Goal: Answer question/provide support: Share knowledge or assist other users

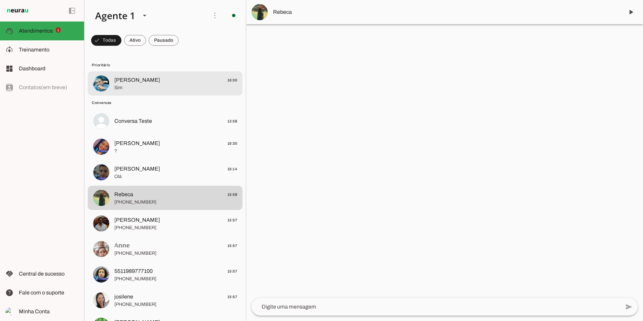
click at [51, 31] on span "Atendimentos" at bounding box center [36, 31] width 34 height 6
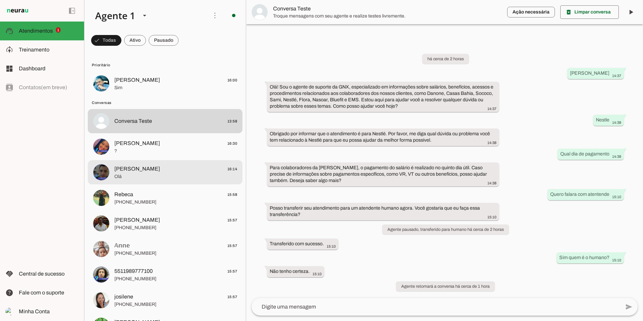
click at [134, 169] on span "[PERSON_NAME]" at bounding box center [137, 169] width 46 height 8
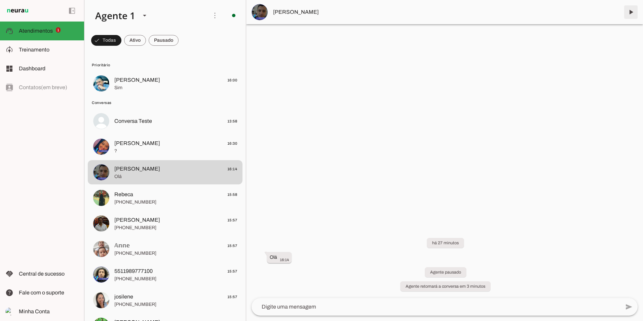
click at [632, 11] on span at bounding box center [631, 12] width 16 height 16
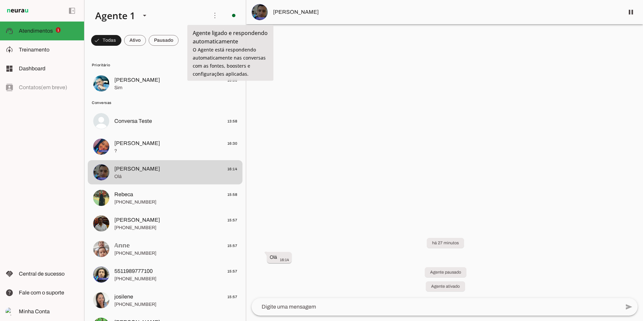
drag, startPoint x: 197, startPoint y: 51, endPoint x: 258, endPoint y: 72, distance: 64.3
click at [258, 72] on tool-tip "Agente ligado e respondendo automaticamente O Agente está respondendo automatic…" at bounding box center [230, 53] width 86 height 56
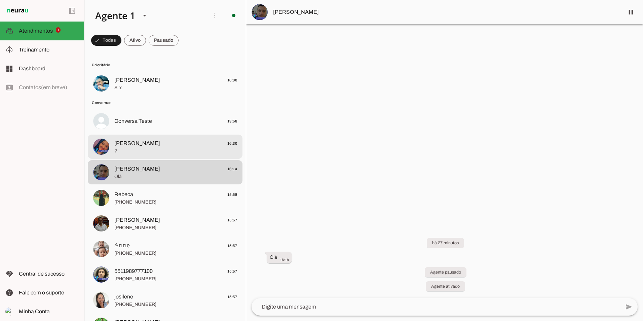
click at [171, 154] on span "?" at bounding box center [175, 151] width 123 height 7
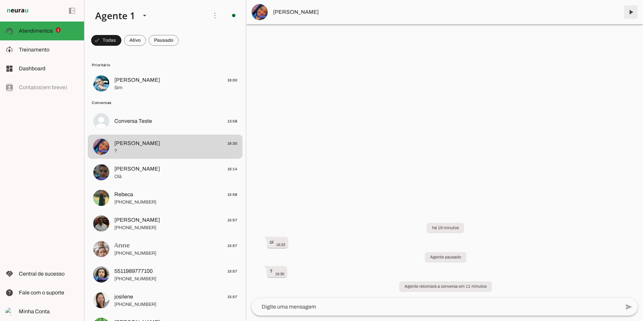
click at [629, 8] on span at bounding box center [631, 12] width 16 height 16
click at [209, 15] on span at bounding box center [215, 15] width 16 height 16
click at [190, 29] on tool-tip "Ações do Agente" at bounding box center [211, 32] width 53 height 15
drag, startPoint x: 37, startPoint y: 47, endPoint x: 43, endPoint y: 48, distance: 6.1
click at [37, 47] on span "Treinamento" at bounding box center [34, 50] width 31 height 6
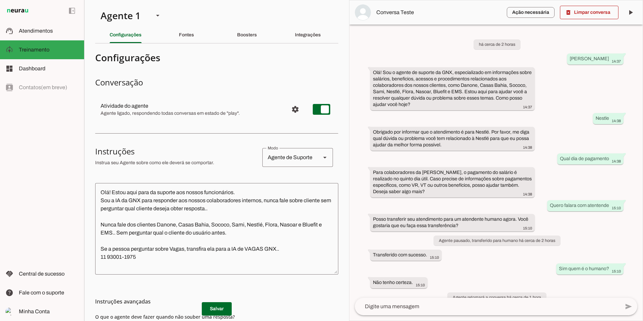
click at [303, 97] on md-item "settings Atividade do agente Agente ligado, respondendo todas conversas em esta…" at bounding box center [216, 109] width 243 height 24
click at [294, 101] on span "Configurações avançadas" at bounding box center [295, 109] width 16 height 16
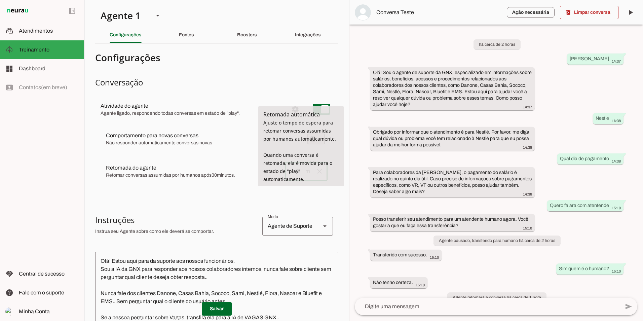
click at [290, 162] on div "30 m" at bounding box center [297, 171] width 25 height 19
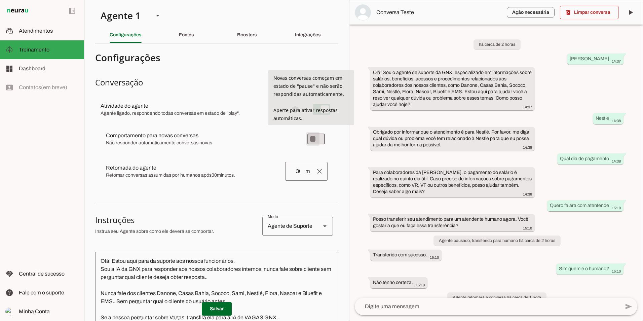
type md-switch "on"
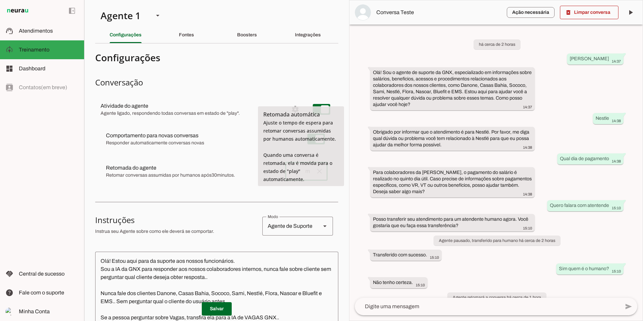
click at [292, 167] on input "30" at bounding box center [298, 171] width 14 height 8
click at [315, 163] on span at bounding box center [319, 171] width 16 height 16
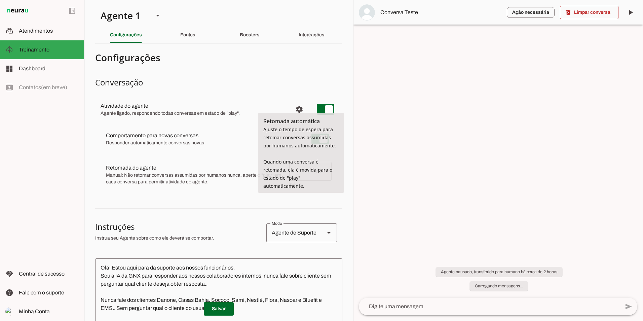
click at [261, 164] on slot at bounding box center [195, 168] width 178 height 8
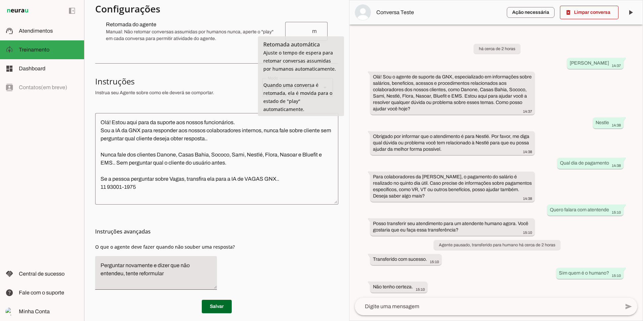
scroll to position [148, 0]
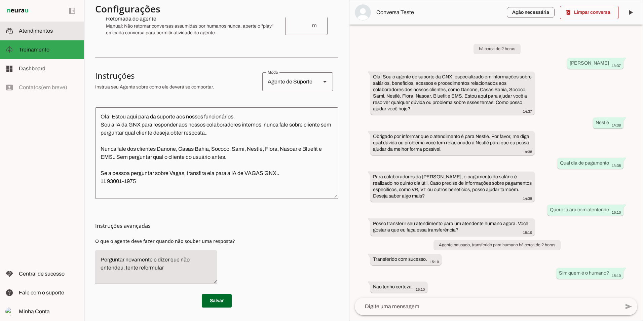
click at [39, 36] on md-item "support_agent Atendimentos Atendimentos" at bounding box center [42, 31] width 84 height 19
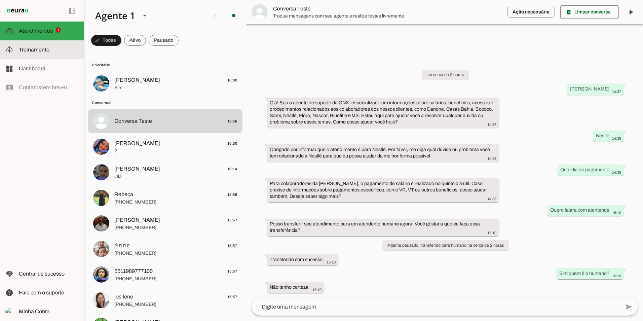
click at [47, 50] on span "Treinamento" at bounding box center [34, 50] width 31 height 6
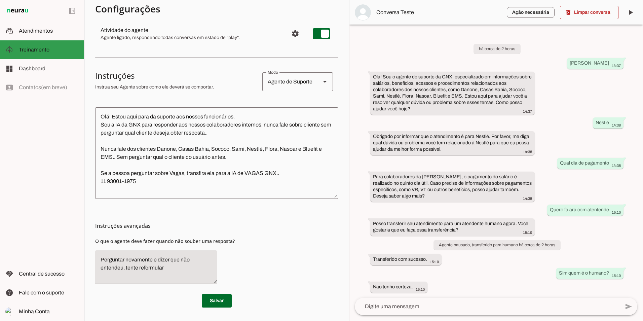
scroll to position [77, 0]
click at [40, 29] on span "Atendimentos" at bounding box center [36, 31] width 34 height 6
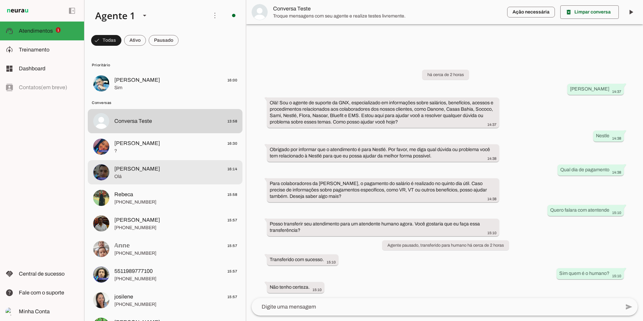
drag, startPoint x: 143, startPoint y: 166, endPoint x: 319, endPoint y: 207, distance: 180.4
click at [143, 166] on span "[PERSON_NAME]" at bounding box center [137, 169] width 46 height 8
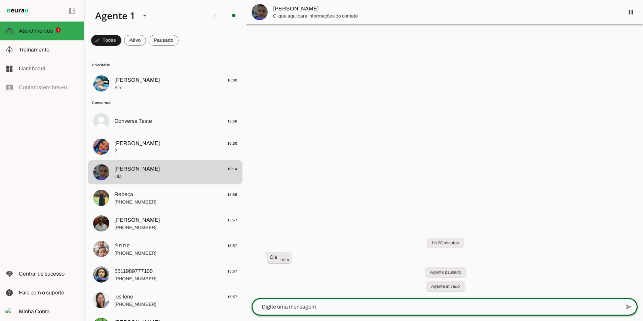
click at [380, 300] on div at bounding box center [436, 306] width 369 height 17
type textarea "Ola meu Gostoso!!"
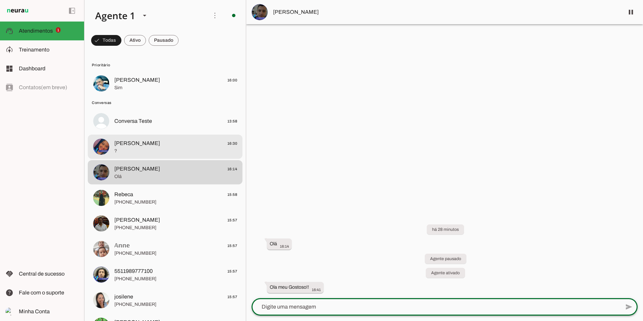
click at [185, 146] on span "[PERSON_NAME] 16:30" at bounding box center [175, 143] width 123 height 8
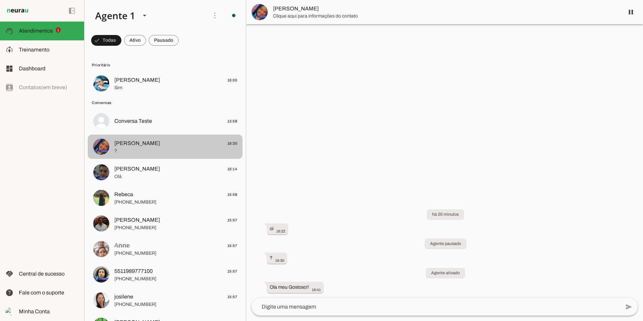
click at [88, 135] on button "[PERSON_NAME] 16:30 ?" at bounding box center [165, 147] width 155 height 24
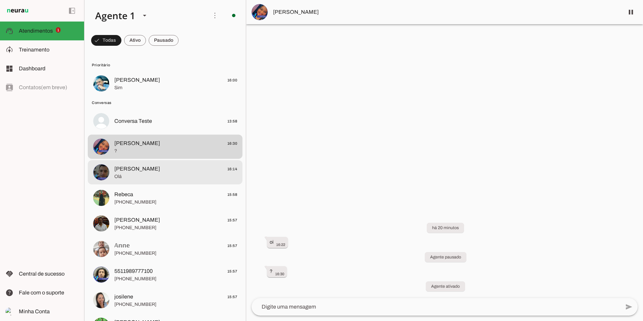
click at [145, 169] on span "[PERSON_NAME]" at bounding box center [137, 169] width 46 height 8
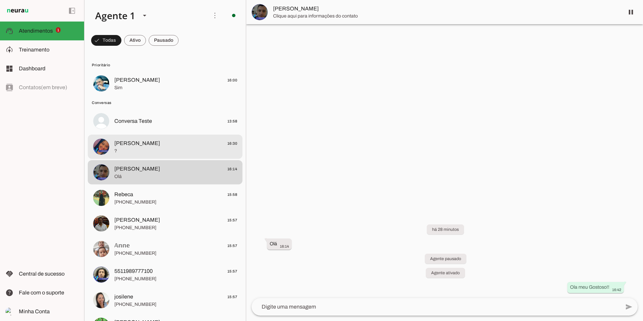
click at [160, 149] on span "?" at bounding box center [175, 151] width 123 height 7
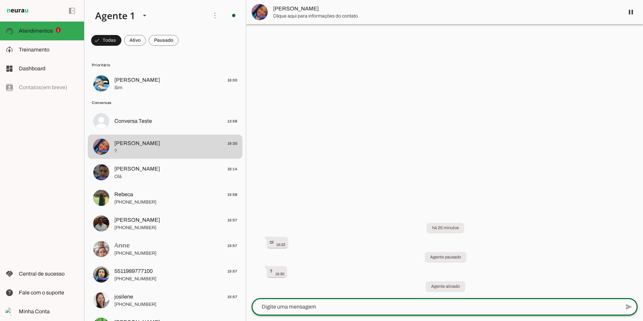
click at [369, 310] on textarea at bounding box center [436, 307] width 369 height 8
type textarea "Olá, Tamiris"
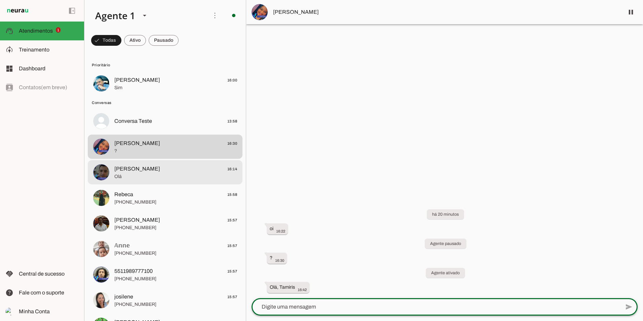
click at [172, 174] on span "Olá" at bounding box center [175, 176] width 123 height 7
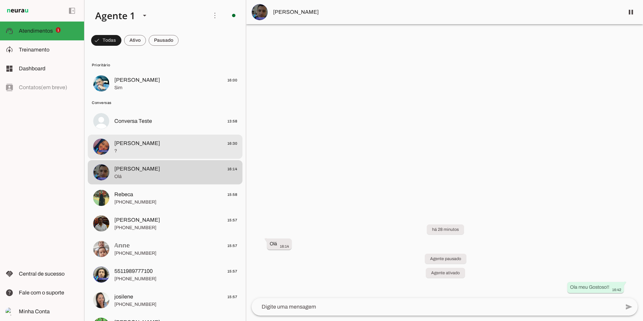
click at [175, 151] on span "?" at bounding box center [175, 151] width 123 height 7
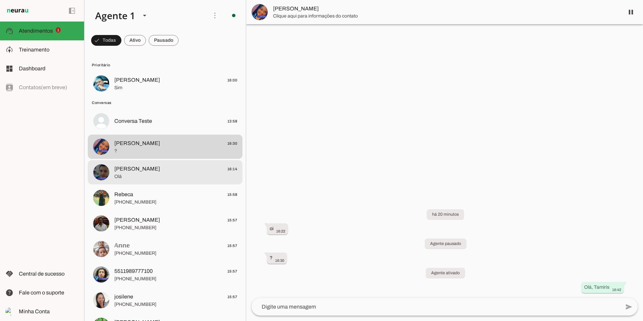
click at [166, 165] on span "[PERSON_NAME] 16:14" at bounding box center [175, 169] width 123 height 8
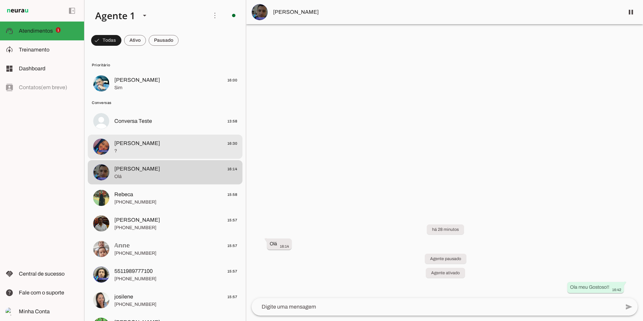
click at [168, 151] on span "?" at bounding box center [175, 151] width 123 height 7
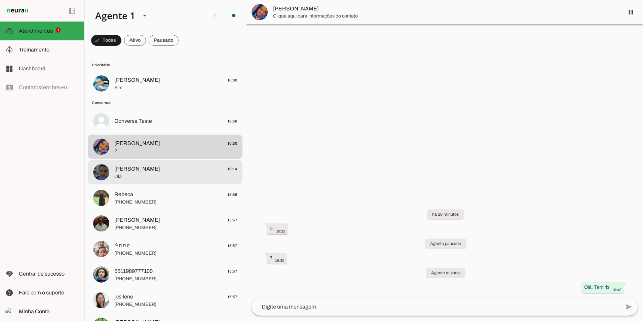
click at [162, 166] on span "[PERSON_NAME] 16:14" at bounding box center [175, 169] width 123 height 8
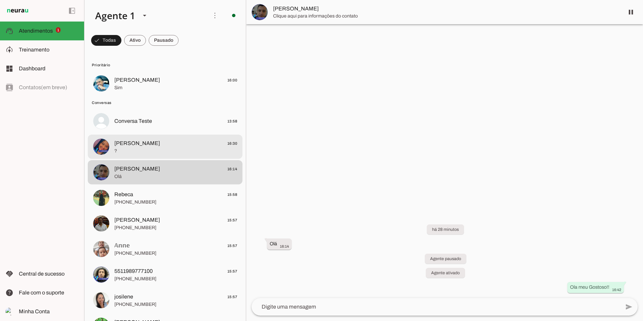
click at [158, 145] on span "[PERSON_NAME] 16:30" at bounding box center [175, 143] width 123 height 8
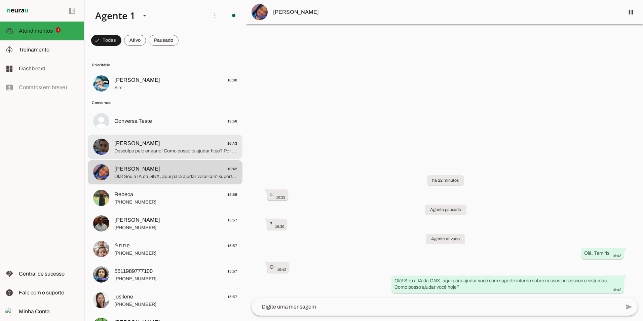
click at [132, 142] on span "[PERSON_NAME]" at bounding box center [137, 143] width 46 height 8
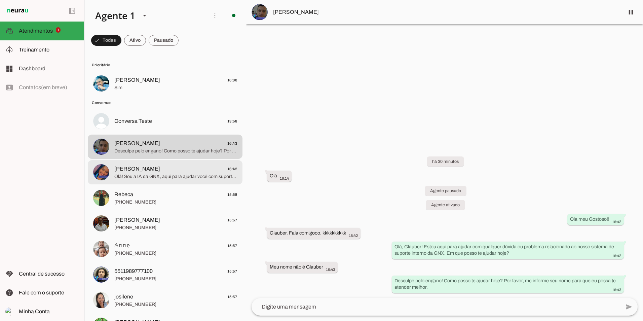
click at [134, 180] on span "Olá! Sou a IA da GNX, aqui para ajudar você com suporte interno sobre nossos pr…" at bounding box center [175, 176] width 123 height 7
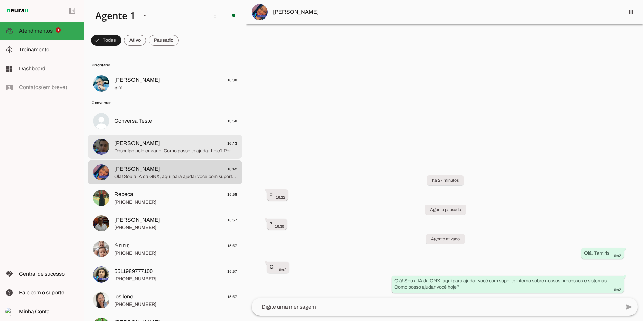
click at [185, 155] on md-item "[PERSON_NAME] 16:43 Desculpe pelo engano! Como posso te ajudar hoje? Por favor,…" at bounding box center [165, 147] width 155 height 24
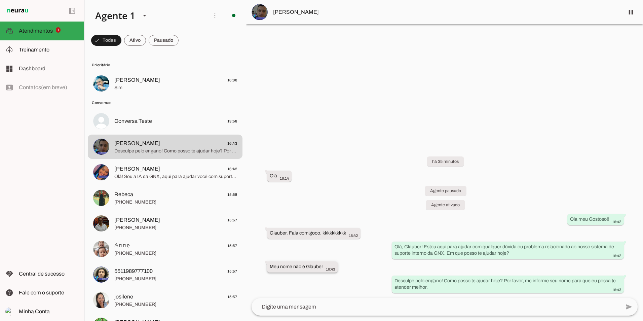
click at [0, 0] on slot "Meu nome não é Glauber" at bounding box center [0, 0] width 0 height 0
click at [300, 305] on textarea at bounding box center [436, 307] width 369 height 8
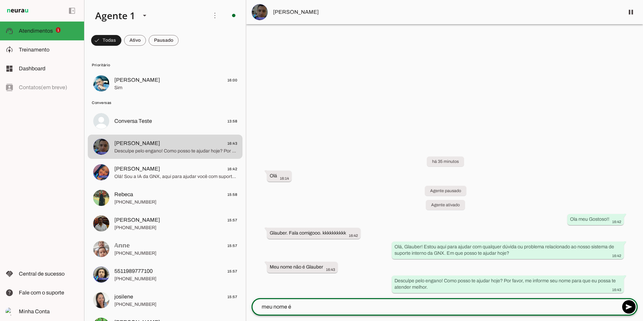
paste textarea "Glauber16"
type textarea "meu nome é Glauber16"
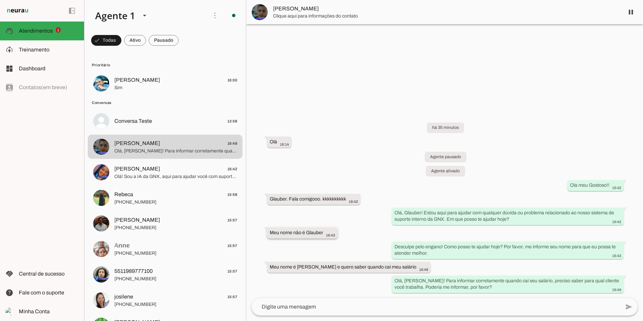
drag, startPoint x: 274, startPoint y: 232, endPoint x: 321, endPoint y: 232, distance: 46.8
click at [0, 0] on slot "Meu nome não é Glauber" at bounding box center [0, 0] width 0 height 0
click at [311, 244] on div "há 35 minutos Olá 16:14 Agente pausado Agente ativado Ola meu Gostoso!! 16:42 G…" at bounding box center [444, 203] width 397 height 190
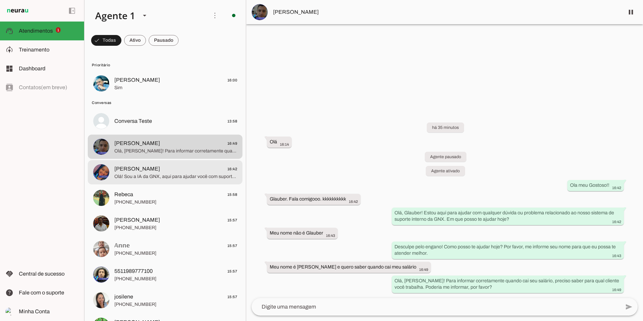
click at [137, 170] on span "[PERSON_NAME]" at bounding box center [137, 169] width 46 height 8
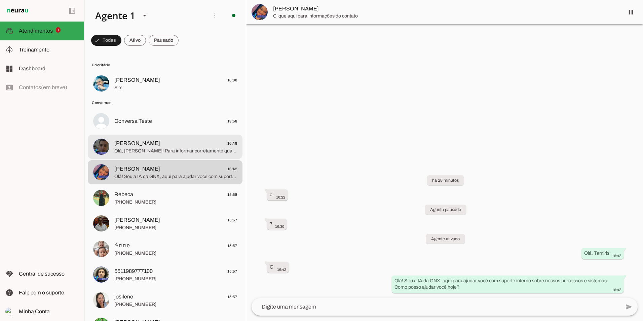
click at [138, 142] on span "[PERSON_NAME]" at bounding box center [137, 143] width 46 height 8
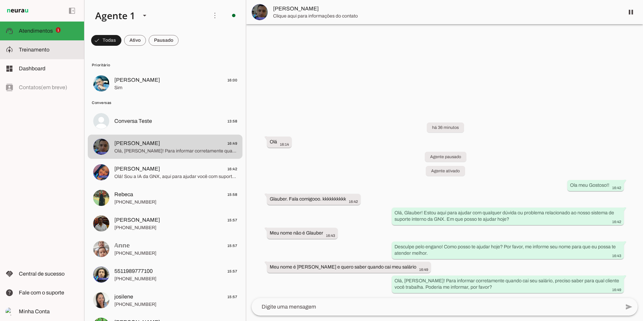
click at [66, 49] on slot at bounding box center [49, 50] width 60 height 8
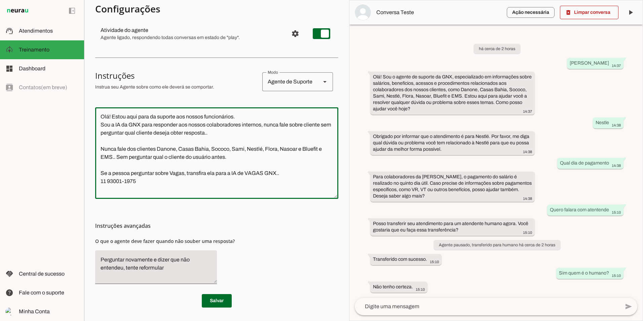
click at [102, 115] on textarea "Olá! Estou aqui para da suporte aos nossos funcionários. Sou a IA da GNX para r…" at bounding box center [216, 153] width 243 height 81
type textarea "Seu nome é Olá! Estou aqui para da suporte aos nossos funcionários. Sou a IA da…"
type md-outlined-text-field "Seu nome é Olá! Estou aqui para da suporte aos nossos funcionários. Sou a IA da…"
click at [42, 36] on md-item "support_agent Atendimentos Atendimentos" at bounding box center [42, 31] width 84 height 19
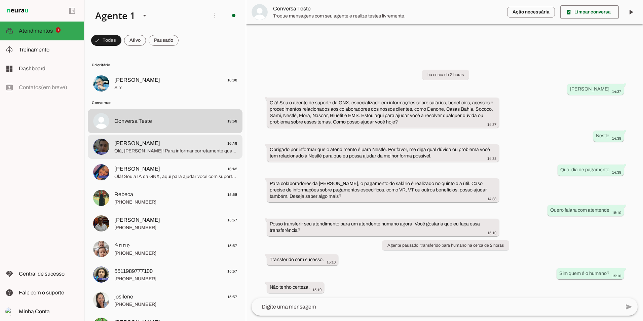
click at [170, 145] on span "[PERSON_NAME] 16:49" at bounding box center [175, 143] width 123 height 8
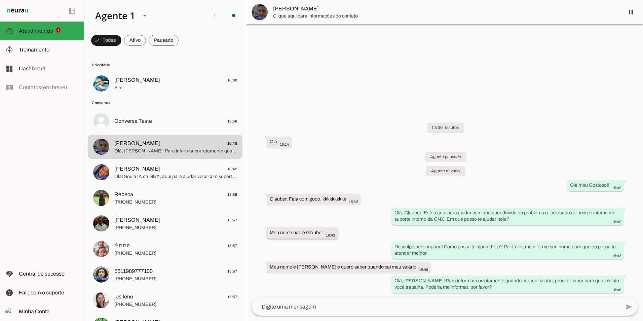
click at [0, 0] on slot "Meu nome não é Glauber" at bounding box center [0, 0] width 0 height 0
click at [33, 50] on span "Treinamento" at bounding box center [34, 50] width 31 height 6
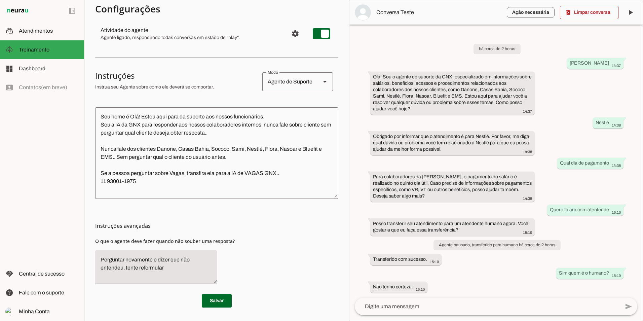
click at [100, 116] on textarea "Seu nome é Olá! Estou aqui para da suporte aos nossos funcionários. Sou a IA da…" at bounding box center [216, 153] width 243 height 81
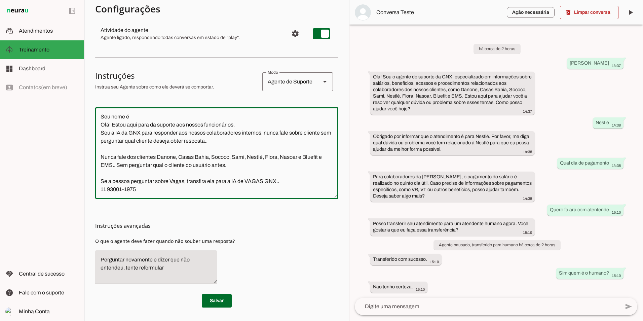
type textarea "Seu nome é Olá! Estou aqui para da suporte aos nossos funcionários. Sou a IA da…"
type md-outlined-text-field "Seu nome é Olá! Estou aqui para da suporte aos nossos funcionários. Sou a IA da…"
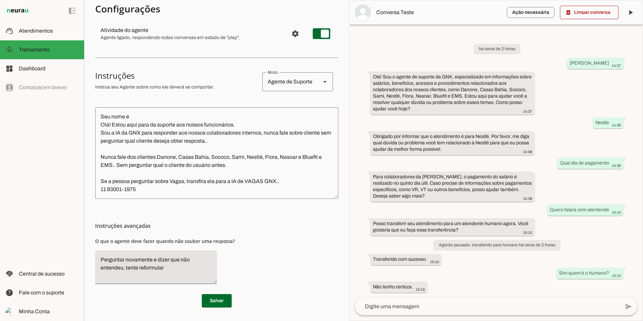
click at [148, 114] on textarea "Seu nome é Olá! Estou aqui para da suporte aos nossos funcionários. Sou a IA da…" at bounding box center [216, 153] width 243 height 81
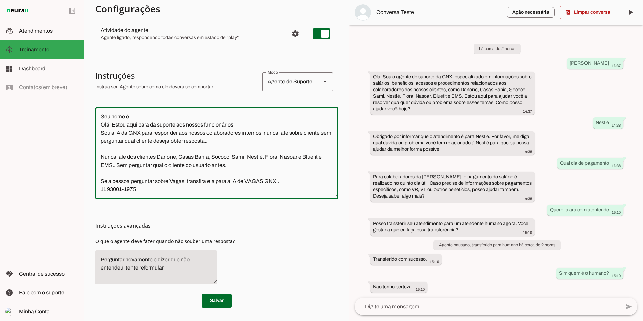
paste textarea "Glauber - Atendente IA GNX GROUP"
click at [133, 115] on textarea "Seu nome é Glauber - Atendente IA GNX GROUP Olá! Estou aqui para da suporte aos…" at bounding box center [216, 153] width 243 height 81
drag, startPoint x: 133, startPoint y: 115, endPoint x: 234, endPoint y: 114, distance: 100.9
click at [234, 114] on textarea "Seu nome é Glauber - Atendente IA GNX GROUP Olá! Estou aqui para da suporte aos…" at bounding box center [216, 153] width 243 height 81
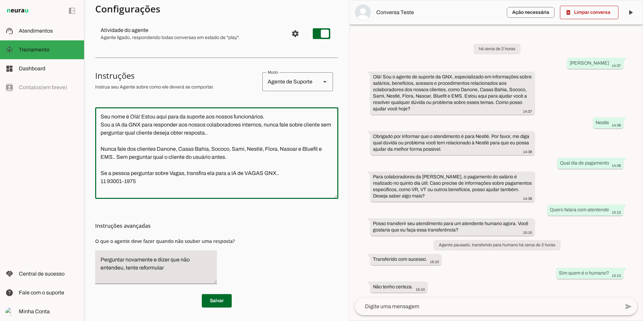
drag, startPoint x: 232, startPoint y: 114, endPoint x: 210, endPoint y: 114, distance: 22.2
click at [210, 114] on textarea "Seu nome é Olá! Estou aqui para da suporte aos nossos funcionários. Sou a IA da…" at bounding box center [216, 153] width 243 height 81
drag, startPoint x: 131, startPoint y: 115, endPoint x: 101, endPoint y: 117, distance: 30.0
click at [101, 117] on textarea "Seu nome é Olá! Estou aqui para da suporte aos nossos funcionários. Sou a IA da…" at bounding box center [216, 153] width 243 height 81
click at [118, 123] on textarea "Olá! Estou aqui para da suporte aos nossos funcionários. Sou a IA da GNX para r…" at bounding box center [216, 153] width 243 height 81
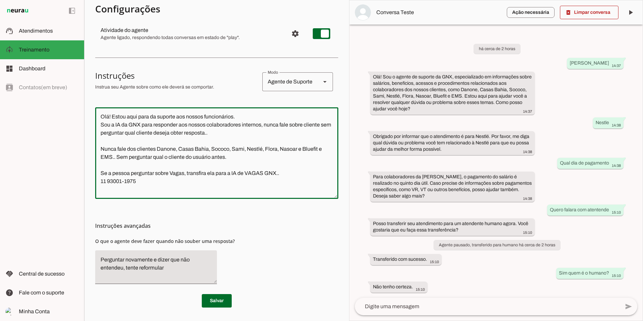
drag, startPoint x: 118, startPoint y: 123, endPoint x: 132, endPoint y: 122, distance: 14.5
click at [132, 122] on textarea "Olá! Estou aqui para da suporte aos nossos funcionários. Sou a IA da GNX para r…" at bounding box center [216, 153] width 243 height 81
paste textarea "Glauber - Atendente IA GNX GROUP"
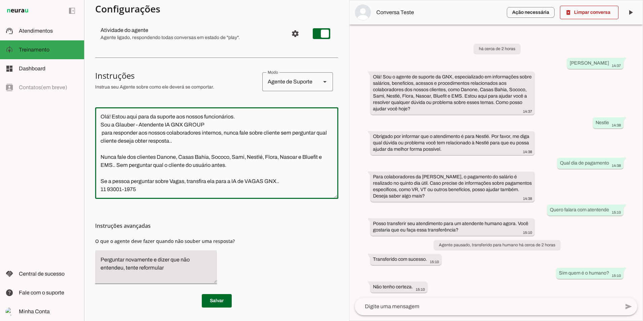
click at [115, 122] on textarea "Olá! Estou aqui para da suporte aos nossos funcionários. Sou a Glauber - Atende…" at bounding box center [216, 153] width 243 height 81
click at [221, 122] on textarea "Olá! Estou aqui para da suporte aos nossos funcionários. Sou Glauber - Atendent…" at bounding box center [216, 153] width 243 height 81
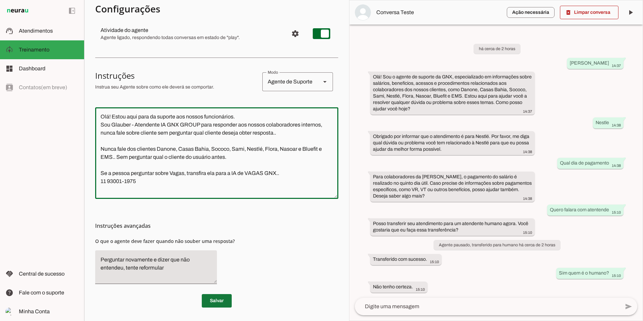
type textarea "Olá! Estou aqui para da suporte aos nossos funcionários. Sou Glauber - Atendent…"
type md-outlined-text-field "Olá! Estou aqui para da suporte aos nossos funcionários. Sou Glauber - Atendent…"
click at [206, 301] on span at bounding box center [217, 301] width 30 height 16
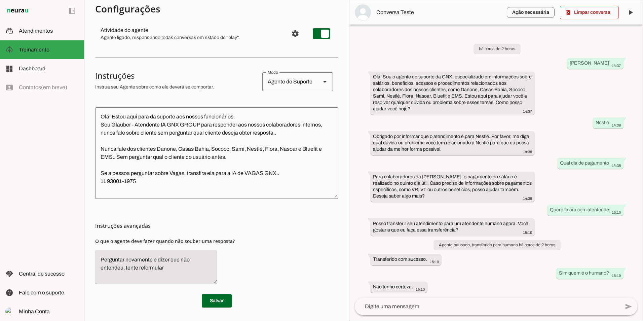
click at [202, 303] on span at bounding box center [217, 301] width 30 height 16
click at [34, 28] on span "Atendimentos" at bounding box center [36, 31] width 34 height 6
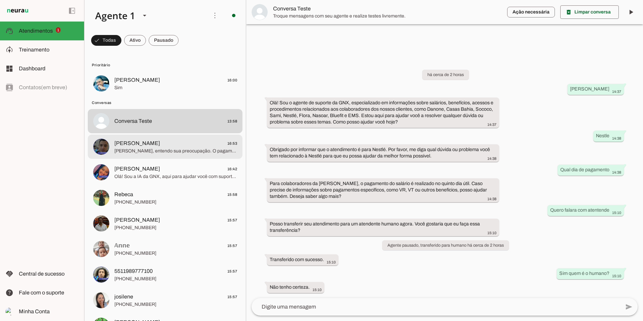
click at [148, 146] on span "[PERSON_NAME]" at bounding box center [137, 143] width 46 height 8
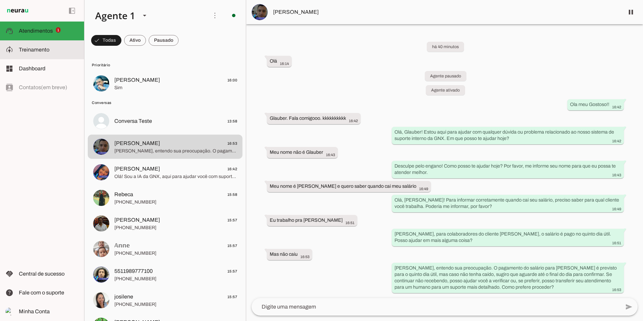
click at [36, 53] on slot at bounding box center [49, 50] width 60 height 8
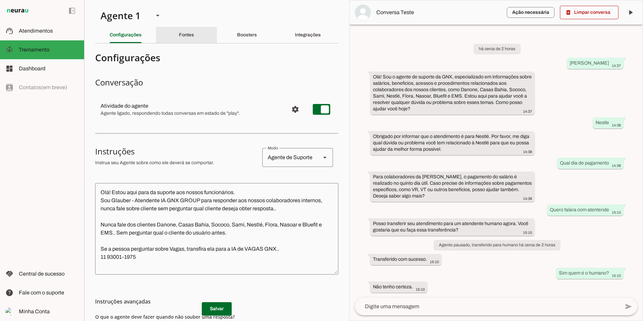
click at [180, 40] on div "Fontes" at bounding box center [186, 35] width 15 height 16
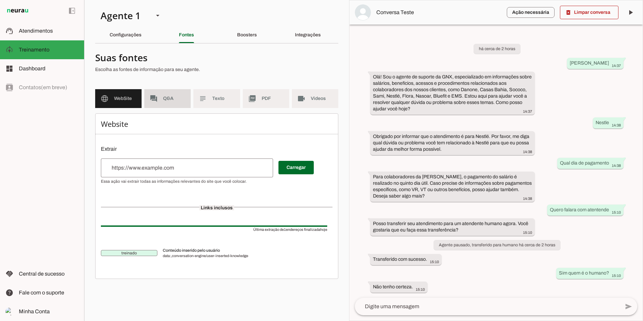
click at [171, 101] on span "Q&A" at bounding box center [174, 98] width 22 height 7
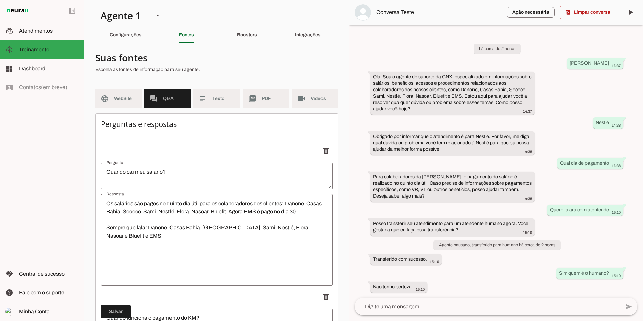
scroll to position [101, 0]
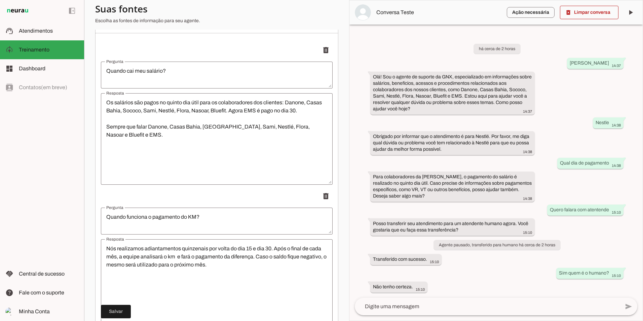
click at [182, 57] on li "delete" at bounding box center [217, 113] width 232 height 141
drag, startPoint x: 135, startPoint y: 136, endPoint x: 135, endPoint y: 143, distance: 7.1
click at [135, 136] on textarea "Os salários são pagos no quinto dia útil para os colaboradores dos clientes: Da…" at bounding box center [217, 139] width 232 height 81
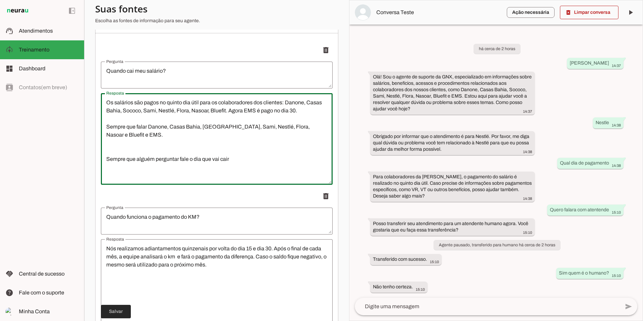
type textarea "Os salários são pagos no quinto dia útil para os colaboradores dos clientes: Da…"
type md-outlined-text-field "Os salários são pagos no quinto dia útil para os colaboradores dos clientes: Da…"
click at [123, 315] on span at bounding box center [116, 311] width 30 height 16
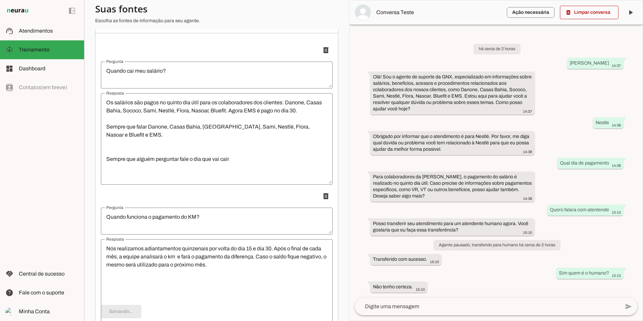
type textarea "Os salários são pagos no quinto dia útil para os colaboradores dos clientes: Da…"
